Goal: Information Seeking & Learning: Learn about a topic

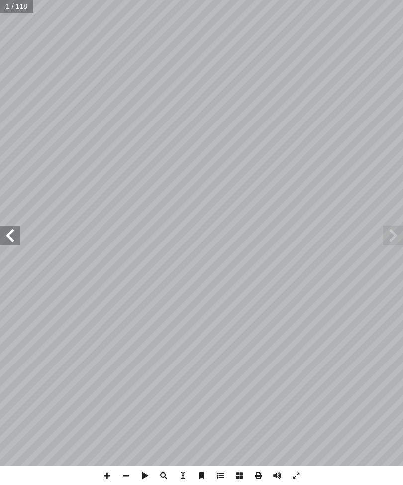
click at [392, 231] on span at bounding box center [394, 236] width 20 height 20
click at [9, 240] on span at bounding box center [10, 236] width 20 height 20
click at [17, 234] on span at bounding box center [10, 236] width 20 height 20
click at [12, 230] on span at bounding box center [10, 236] width 20 height 20
click at [0, 231] on span at bounding box center [10, 236] width 20 height 20
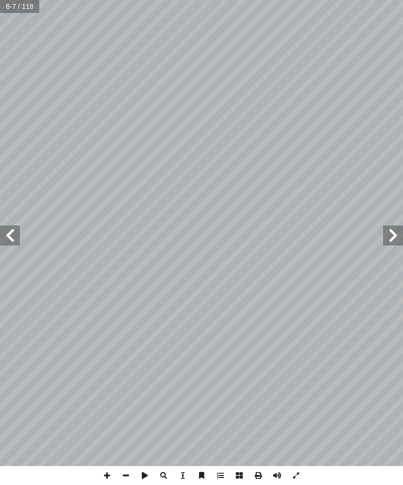
click at [19, 238] on span at bounding box center [10, 236] width 20 height 20
click at [19, 228] on span at bounding box center [10, 236] width 20 height 20
click at [2, 478] on div "8 المفردات والتراكيب: : النجــوم العظيمــة والمــدارات نن فيهــا. ُ التــي تســ…" at bounding box center [201, 242] width 403 height 485
click at [184, 463] on div "9 ت [DEMOGRAPHIC_DATA]: � ي آ � تفسير ال :) 6 ٢ - 6 ن (١ � يت آ ال� � نه التي ذ…" at bounding box center [194, 231] width 428 height 492
click at [3, 226] on span at bounding box center [10, 236] width 20 height 20
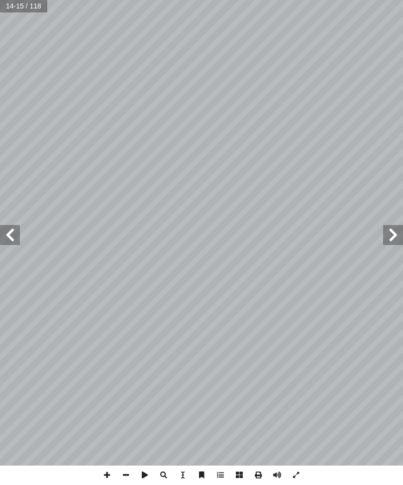
click at [401, 228] on span at bounding box center [394, 236] width 20 height 20
click at [19, 229] on span at bounding box center [10, 236] width 20 height 20
click at [5, 226] on span at bounding box center [10, 236] width 20 height 20
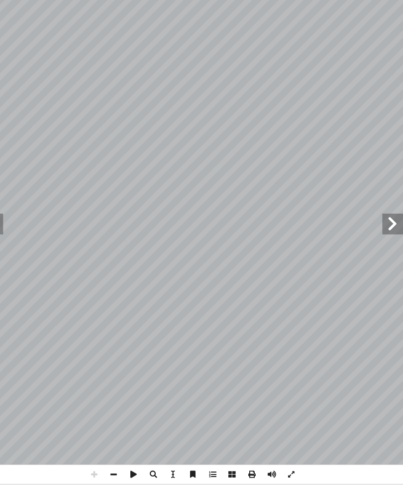
click at [384, 226] on span at bounding box center [394, 236] width 20 height 20
